Goal: Information Seeking & Learning: Find specific page/section

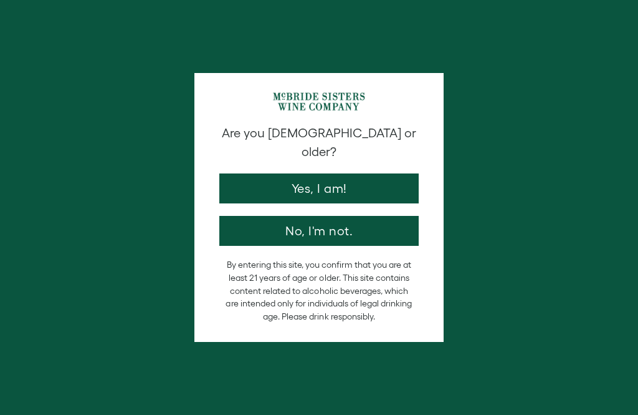
click at [337, 173] on button "Yes, I am!" at bounding box center [318, 188] width 199 height 30
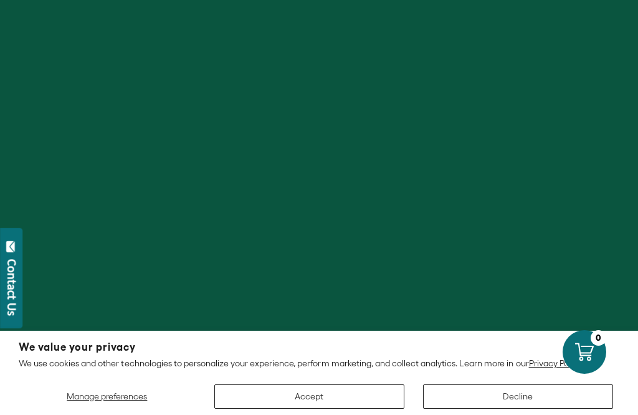
click at [326, 171] on div at bounding box center [319, 207] width 638 height 415
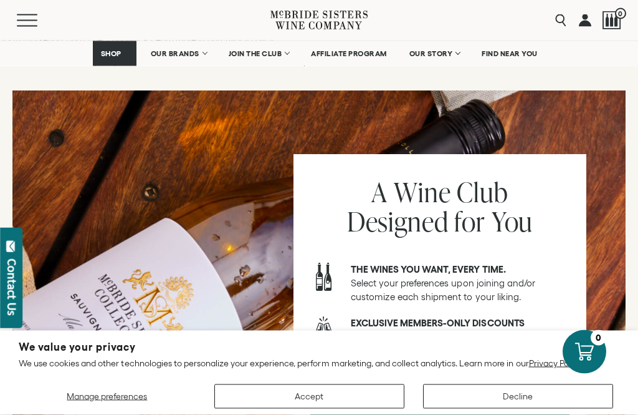
scroll to position [1464, 0]
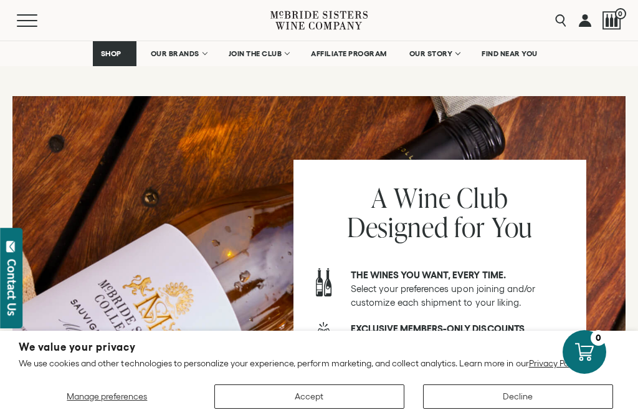
click at [512, 50] on span "FIND NEAR YOU" at bounding box center [510, 53] width 56 height 9
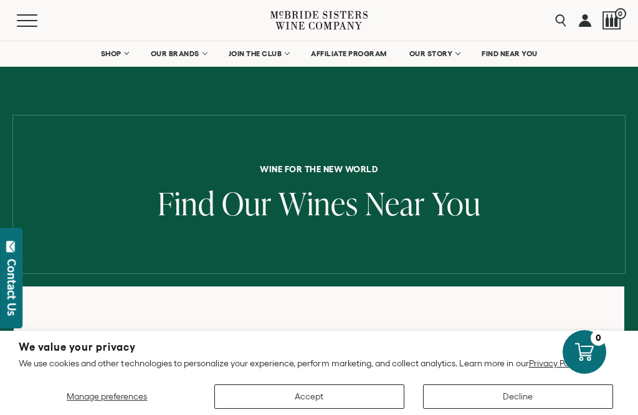
click at [498, 397] on button "Decline" at bounding box center [518, 396] width 190 height 24
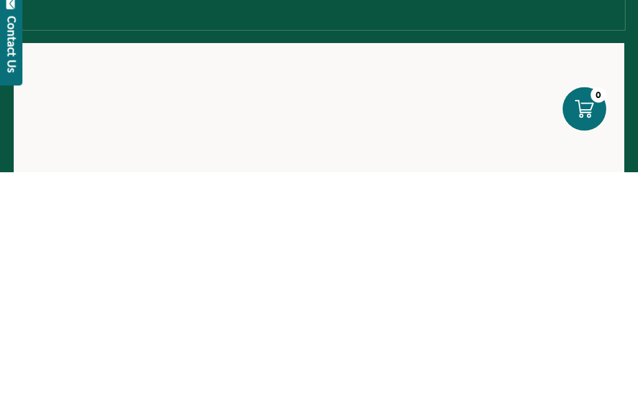
scroll to position [243, 0]
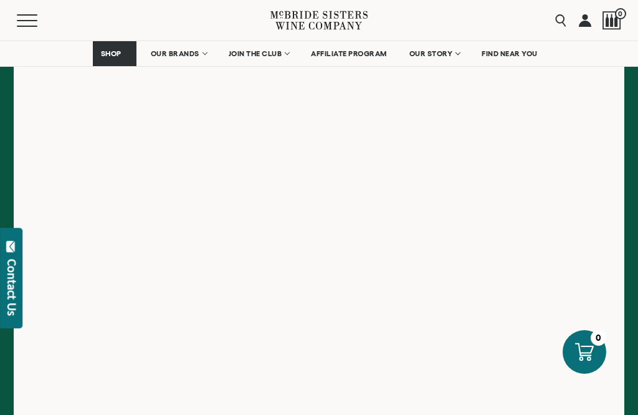
click at [118, 51] on span "SHOP" at bounding box center [111, 53] width 21 height 9
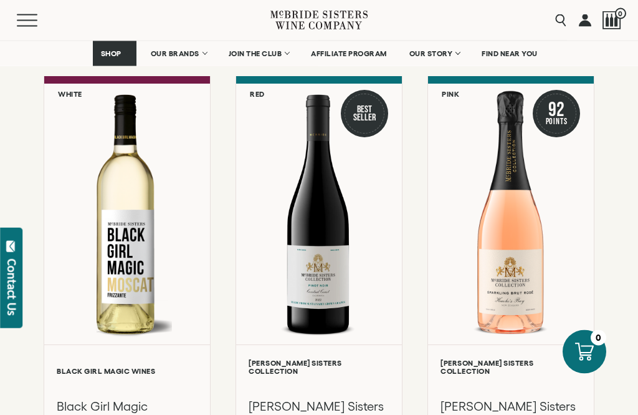
scroll to position [552, 0]
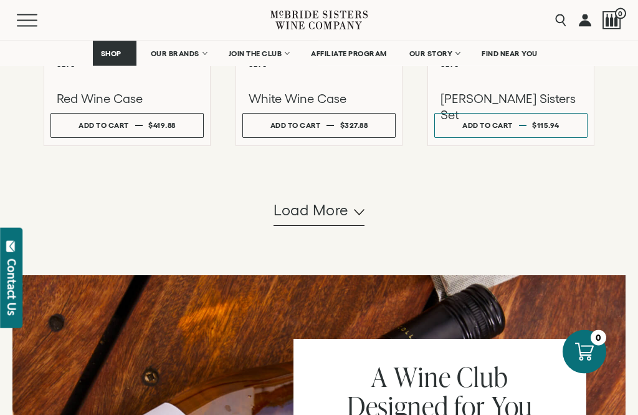
click at [350, 226] on button "Load more" at bounding box center [319, 211] width 91 height 30
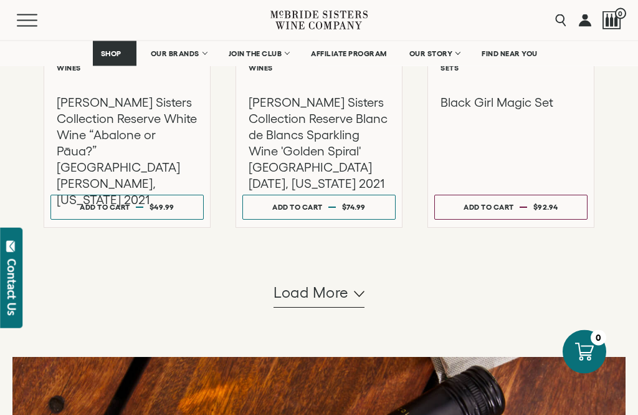
scroll to position [2595, 0]
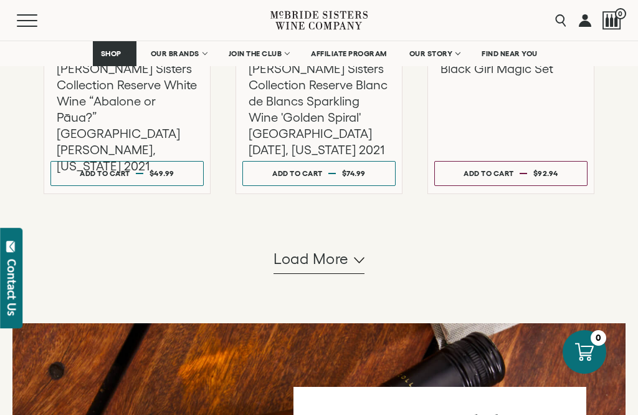
click at [331, 269] on button "Load more" at bounding box center [319, 259] width 91 height 30
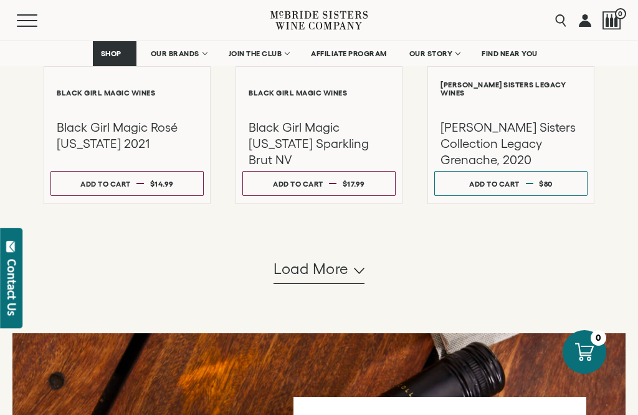
scroll to position [3976, 0]
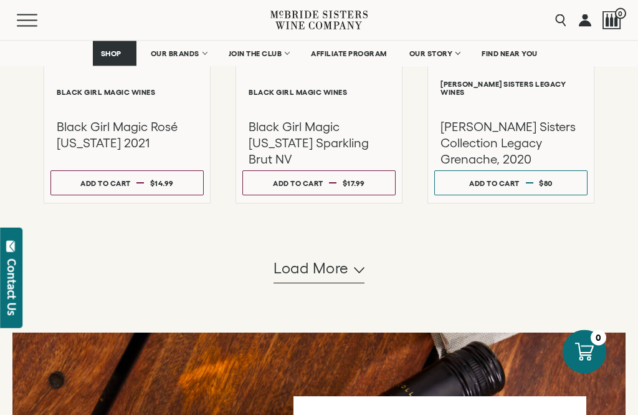
click at [354, 267] on icon "button" at bounding box center [359, 270] width 11 height 6
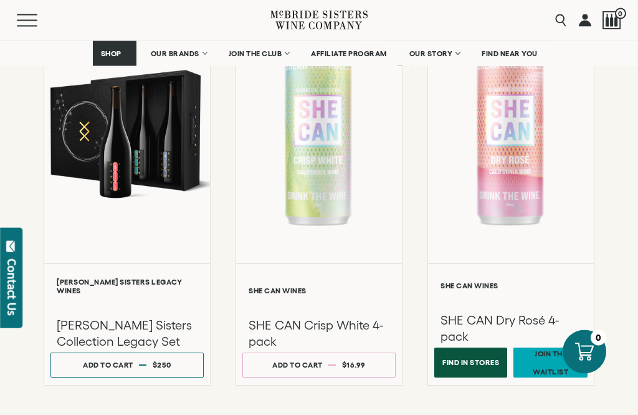
scroll to position [4656, 0]
